Goal: Information Seeking & Learning: Learn about a topic

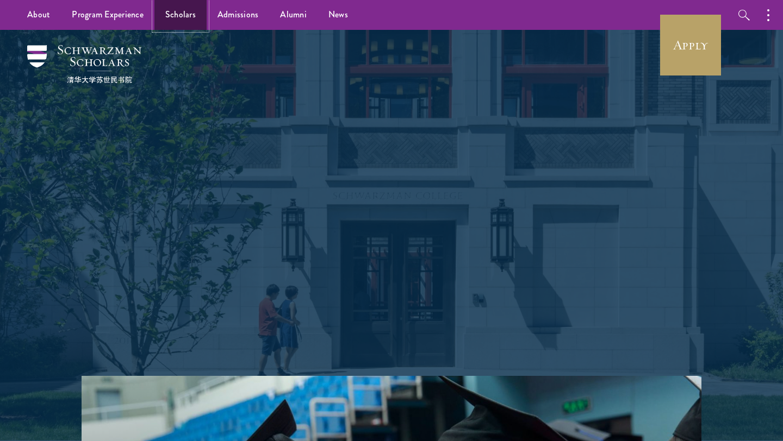
click at [185, 17] on link "Scholars" at bounding box center [180, 15] width 52 height 30
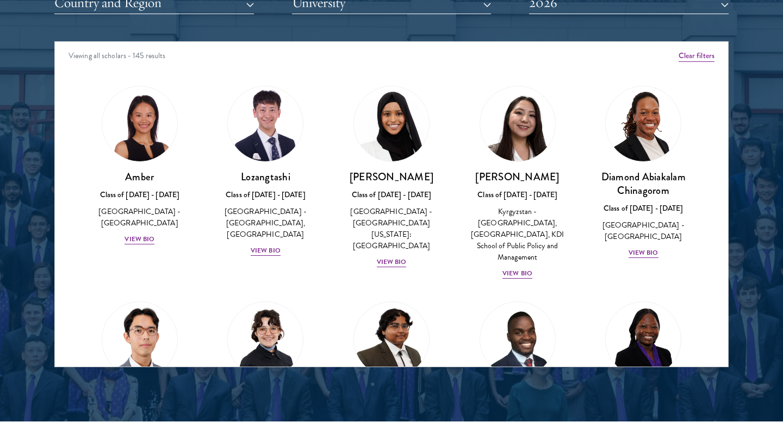
scroll to position [15, 0]
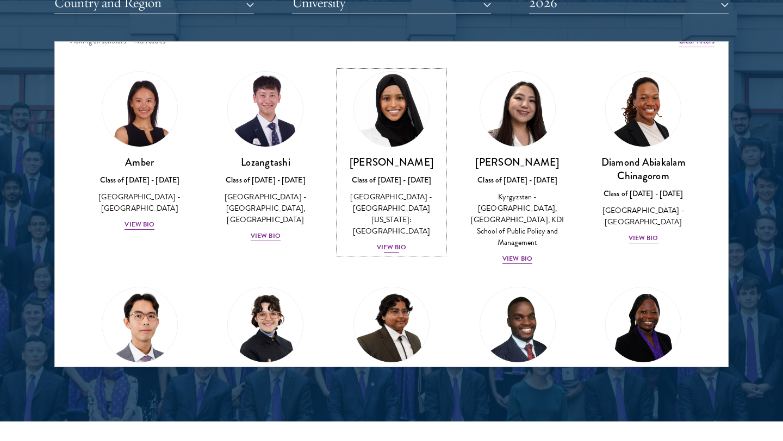
click at [394, 242] on div "View Bio" at bounding box center [392, 247] width 30 height 10
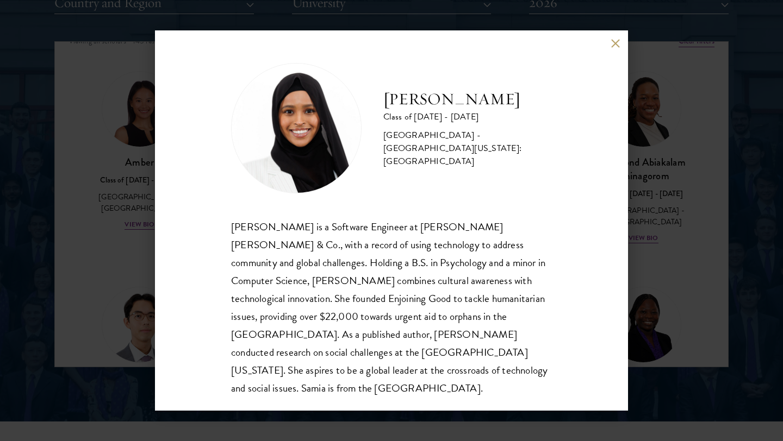
click at [621, 33] on div "Samia Abdi Class of 2025 - 2026 United States of America - University of Minnes…" at bounding box center [391, 220] width 473 height 381
click at [614, 46] on button at bounding box center [614, 43] width 9 height 9
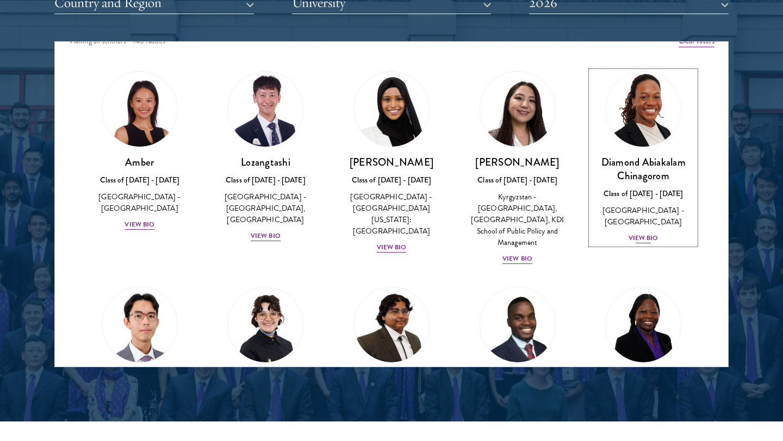
click at [638, 233] on div "View Bio" at bounding box center [643, 238] width 30 height 10
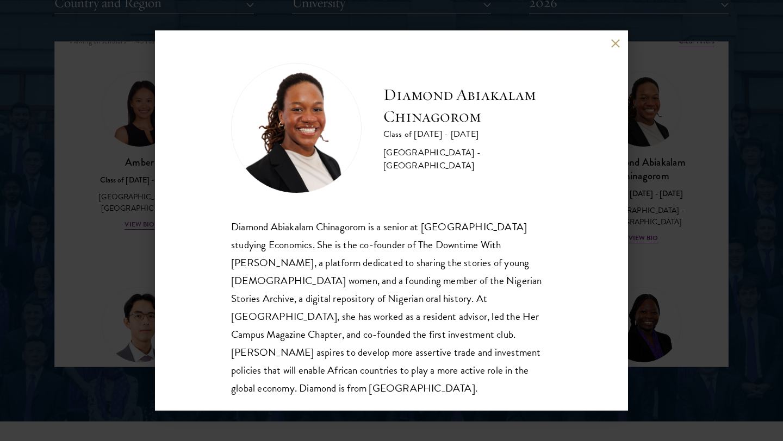
click at [614, 48] on div "Diamond Abiakalam Chinagorom Class of 2025 - 2026 Nigeria - Mount Holyoke Colle…" at bounding box center [391, 220] width 473 height 381
click at [614, 45] on button at bounding box center [614, 43] width 9 height 9
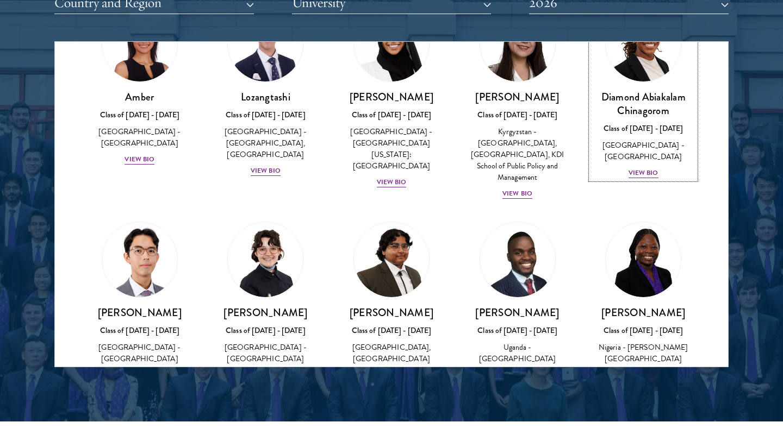
scroll to position [321, 0]
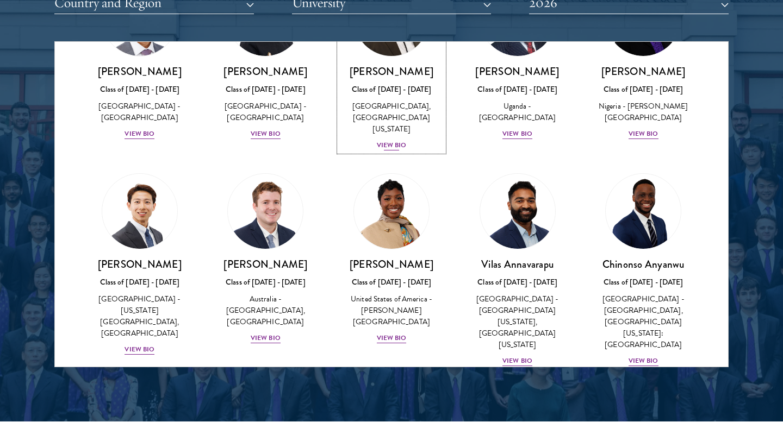
click at [376, 129] on div "Ariana Ahmed Class of 2025 - 2026 United States of America - Hunter College, Th…" at bounding box center [391, 108] width 104 height 87
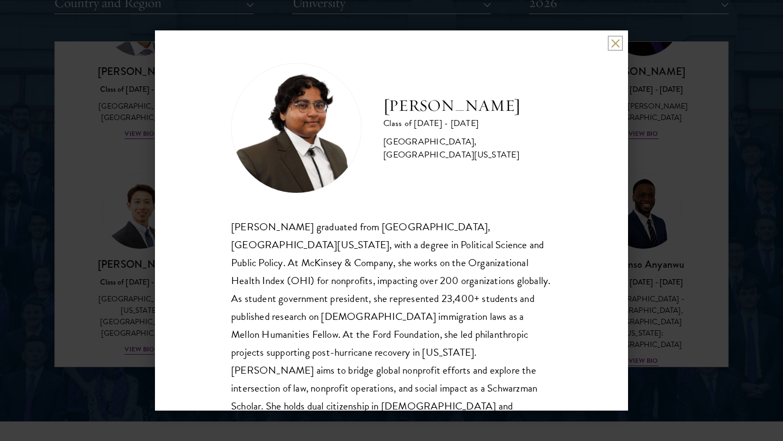
click at [613, 41] on button at bounding box center [614, 43] width 9 height 9
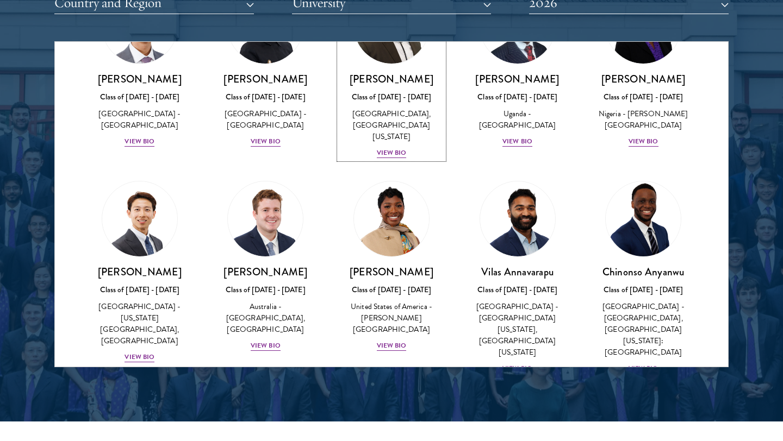
scroll to position [332, 0]
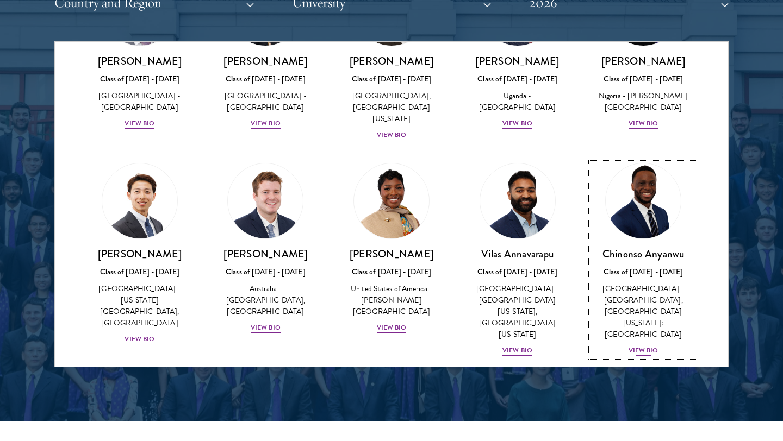
click at [647, 346] on div "View Bio" at bounding box center [643, 351] width 30 height 10
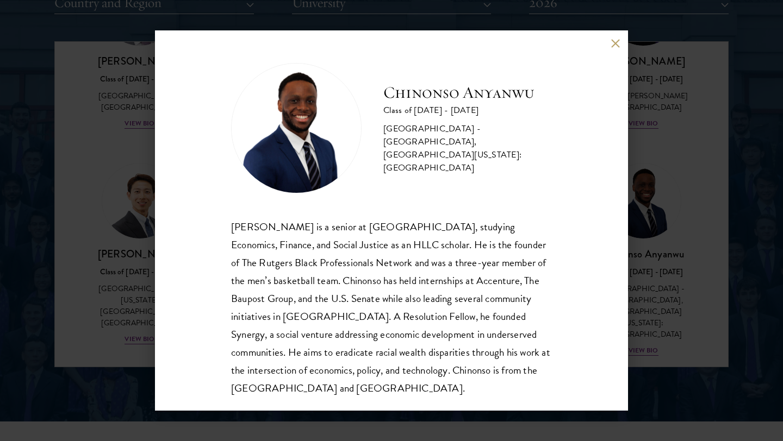
click at [614, 42] on button at bounding box center [614, 43] width 9 height 9
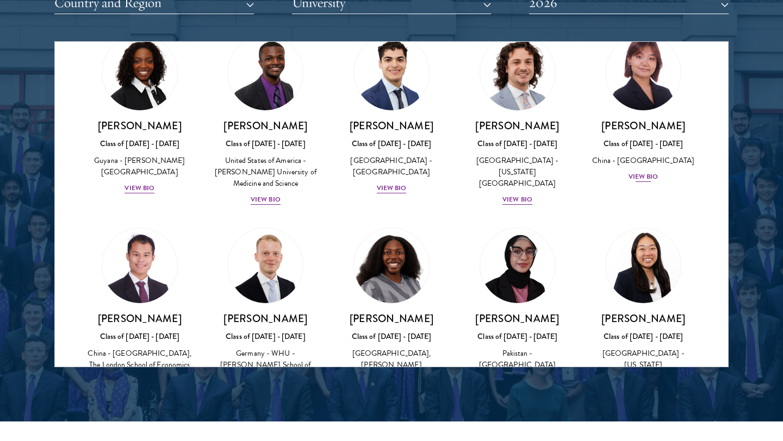
scroll to position [2024, 0]
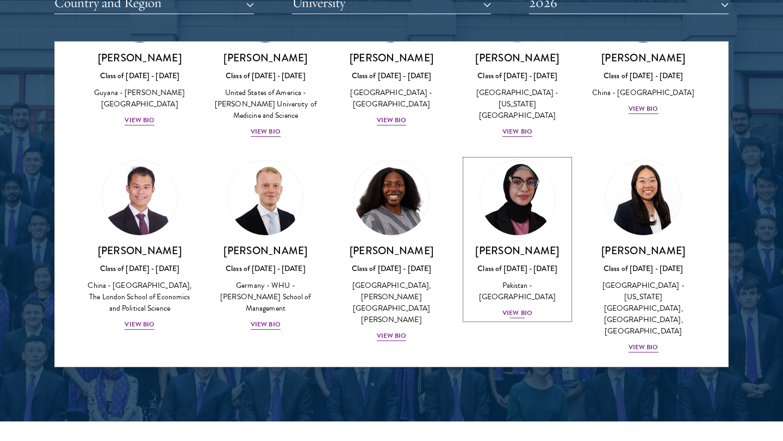
click at [524, 308] on div "View Bio" at bounding box center [517, 313] width 30 height 10
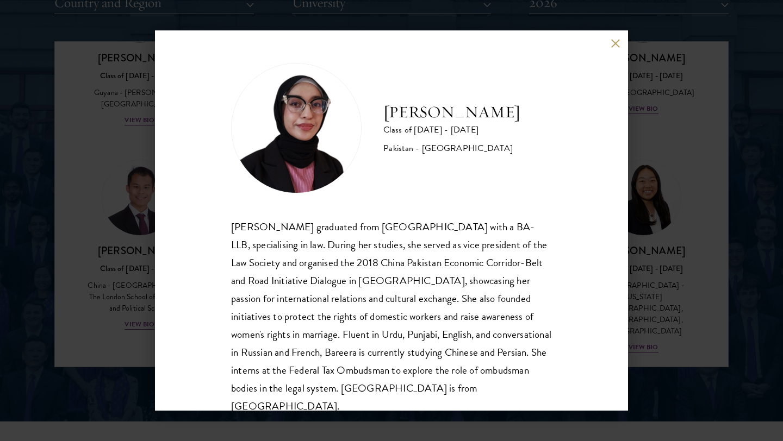
click at [616, 45] on button at bounding box center [614, 43] width 9 height 9
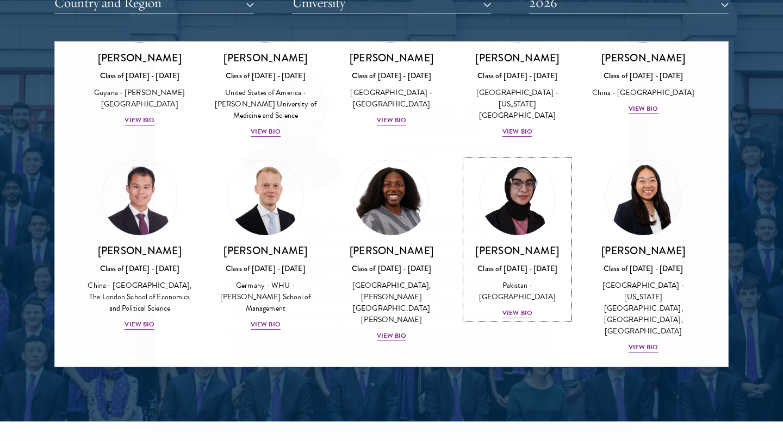
scroll to position [1989, 0]
